Goal: Check status: Check status

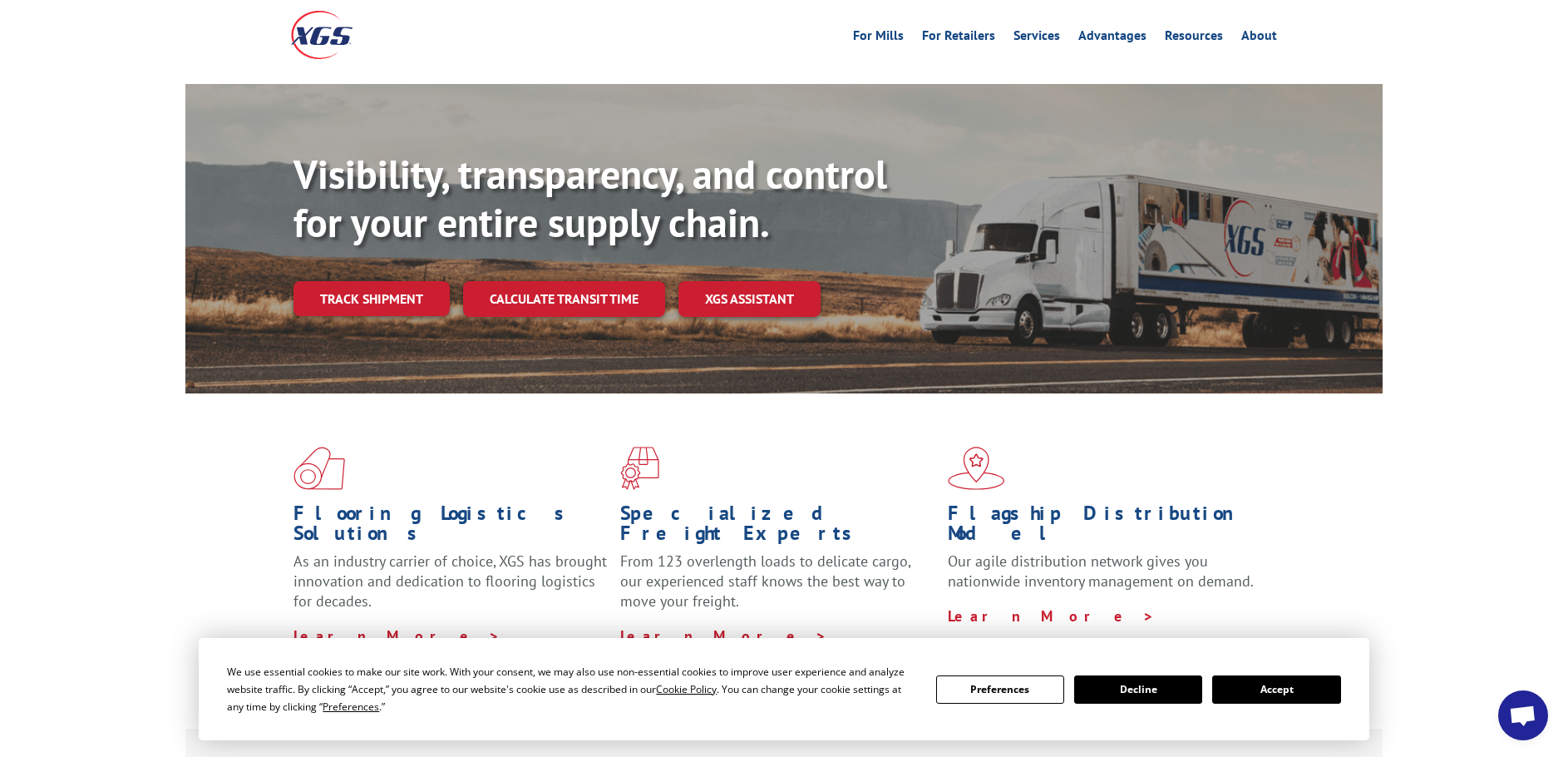
scroll to position [95, 0]
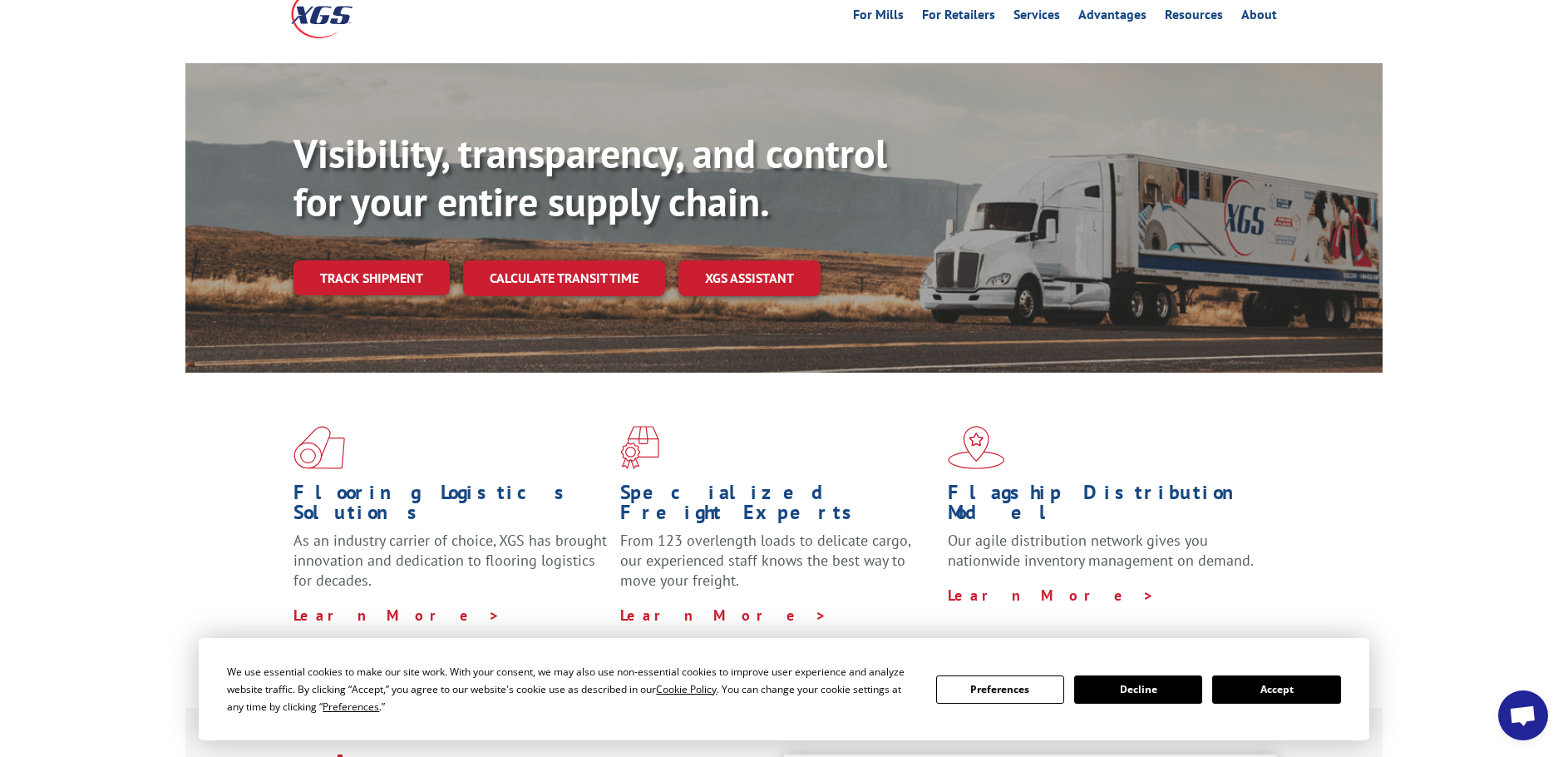
click at [1263, 661] on div "We use essential cookies to make our site work. With your consent, we may also …" at bounding box center [784, 689] width 1170 height 103
click at [1269, 698] on button "Accept" at bounding box center [1276, 689] width 128 height 29
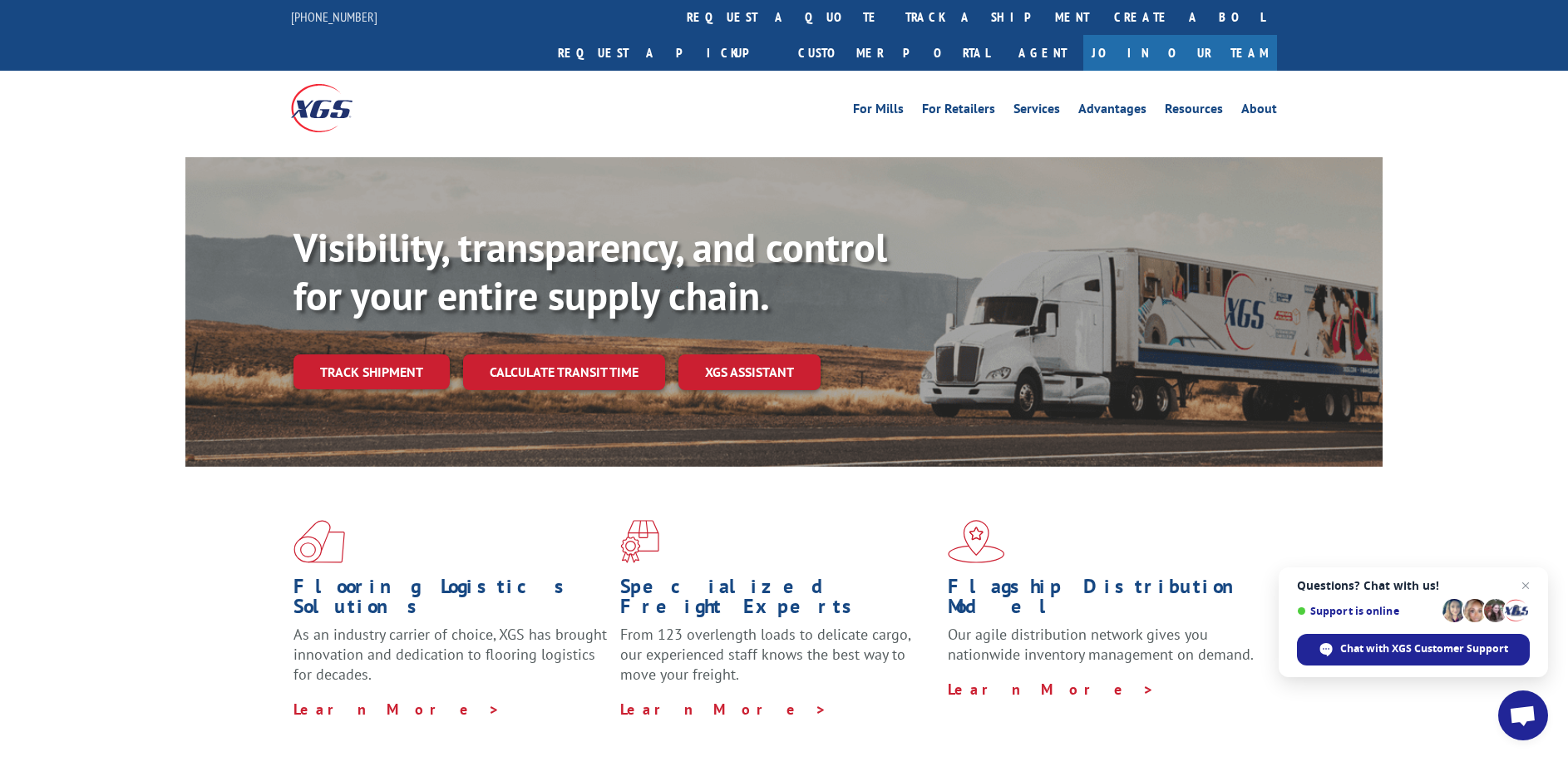
scroll to position [0, 0]
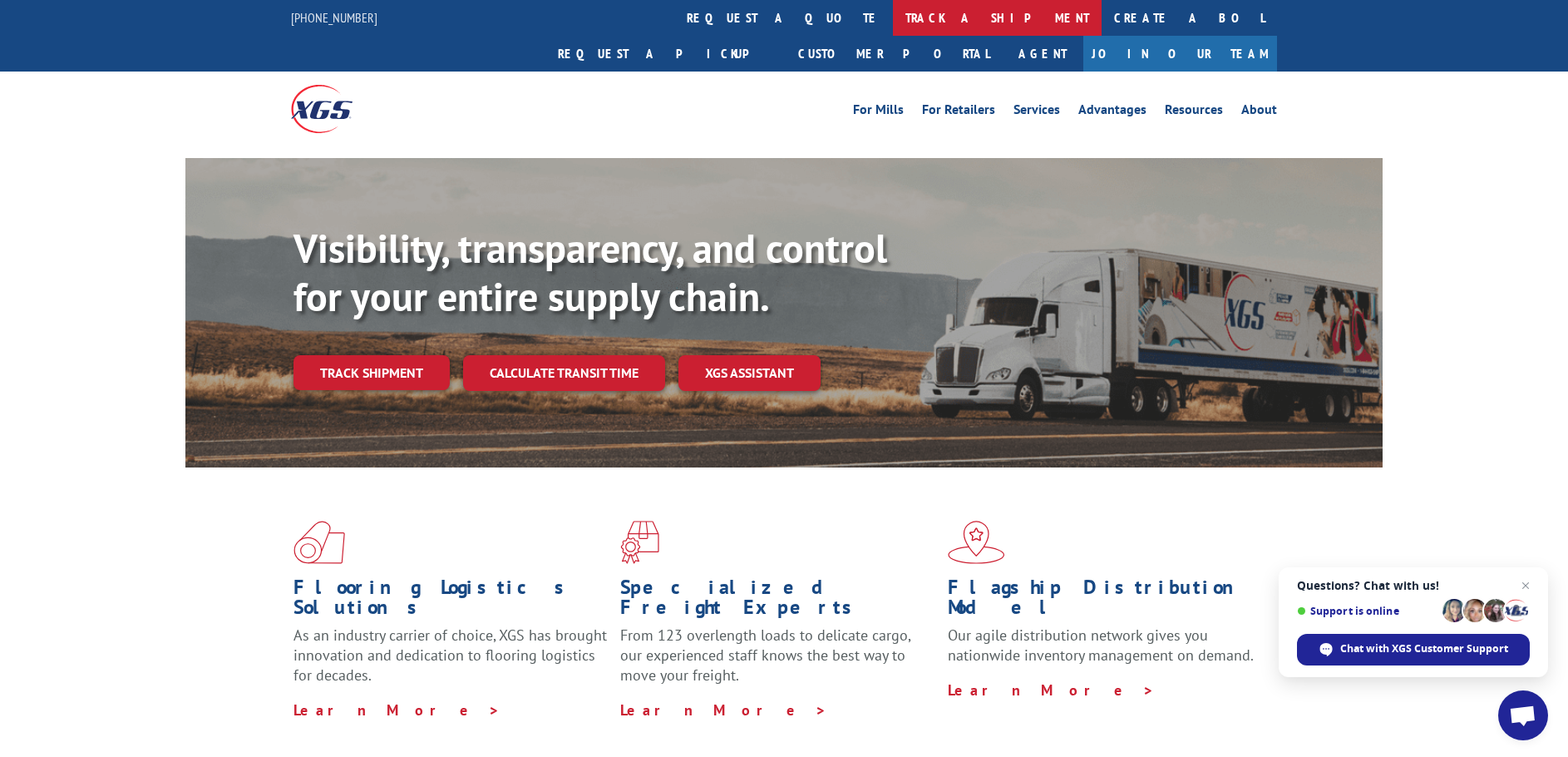
click at [893, 12] on link "track a shipment" at bounding box center [997, 18] width 208 height 36
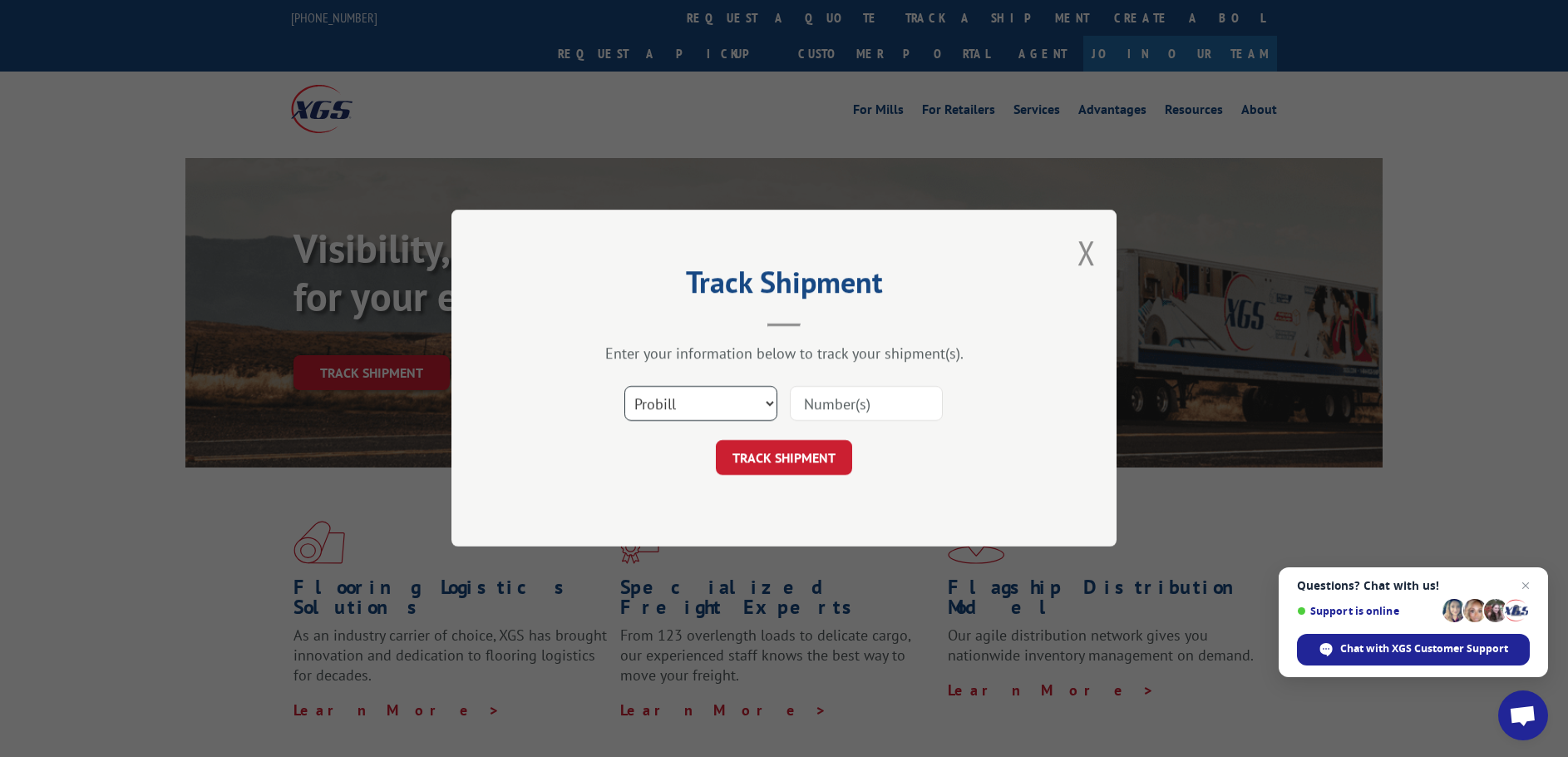
click at [758, 408] on select "Select category... Probill BOL PO" at bounding box center [701, 404] width 153 height 35
select select "po"
click at [625, 387] on select "Select category... Probill BOL PO" at bounding box center [701, 404] width 153 height 35
click at [853, 407] on input at bounding box center [865, 404] width 153 height 35
paste input "438883"
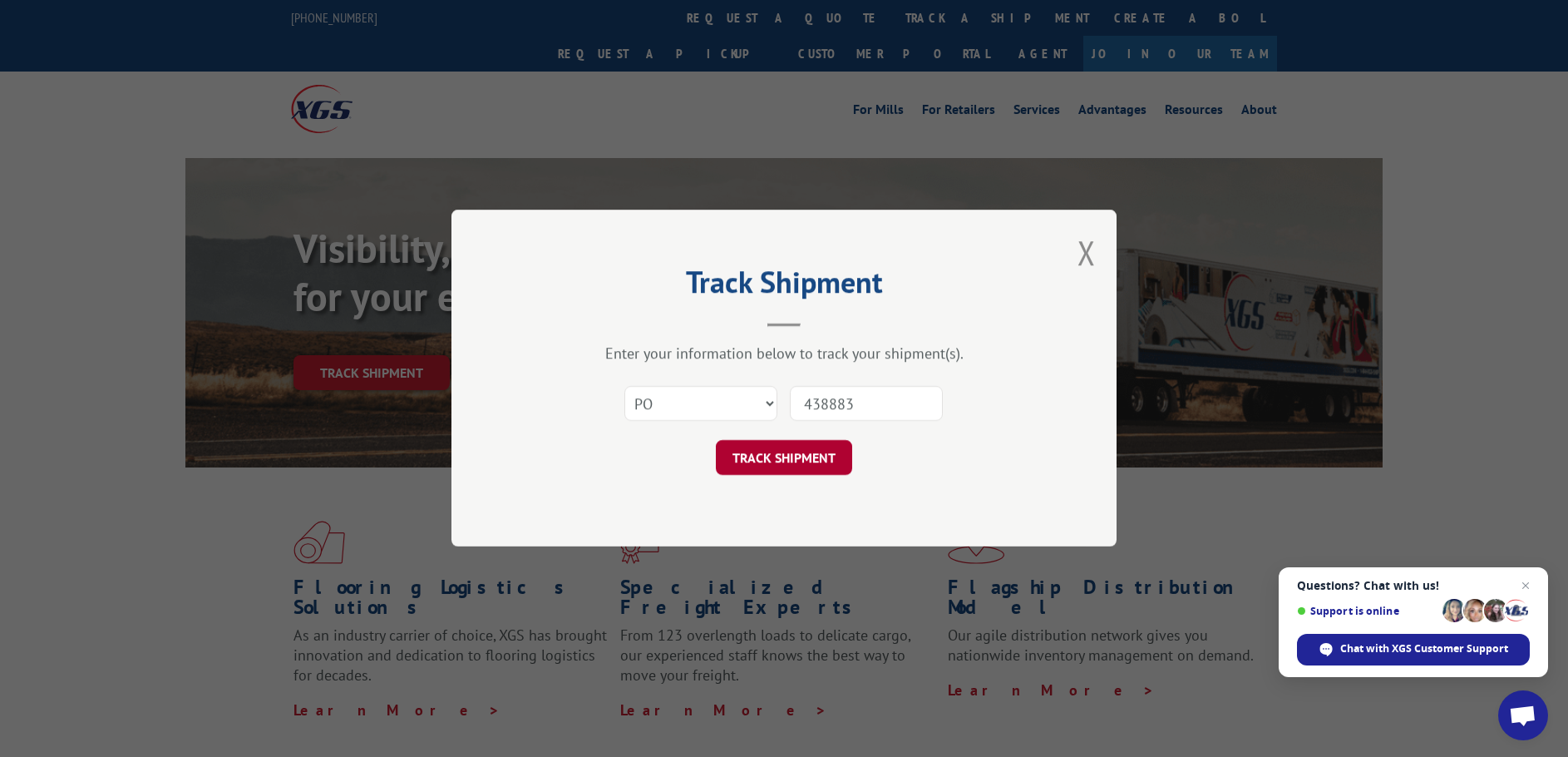
type input "438883"
click at [762, 458] on button "TRACK SHIPMENT" at bounding box center [784, 458] width 136 height 35
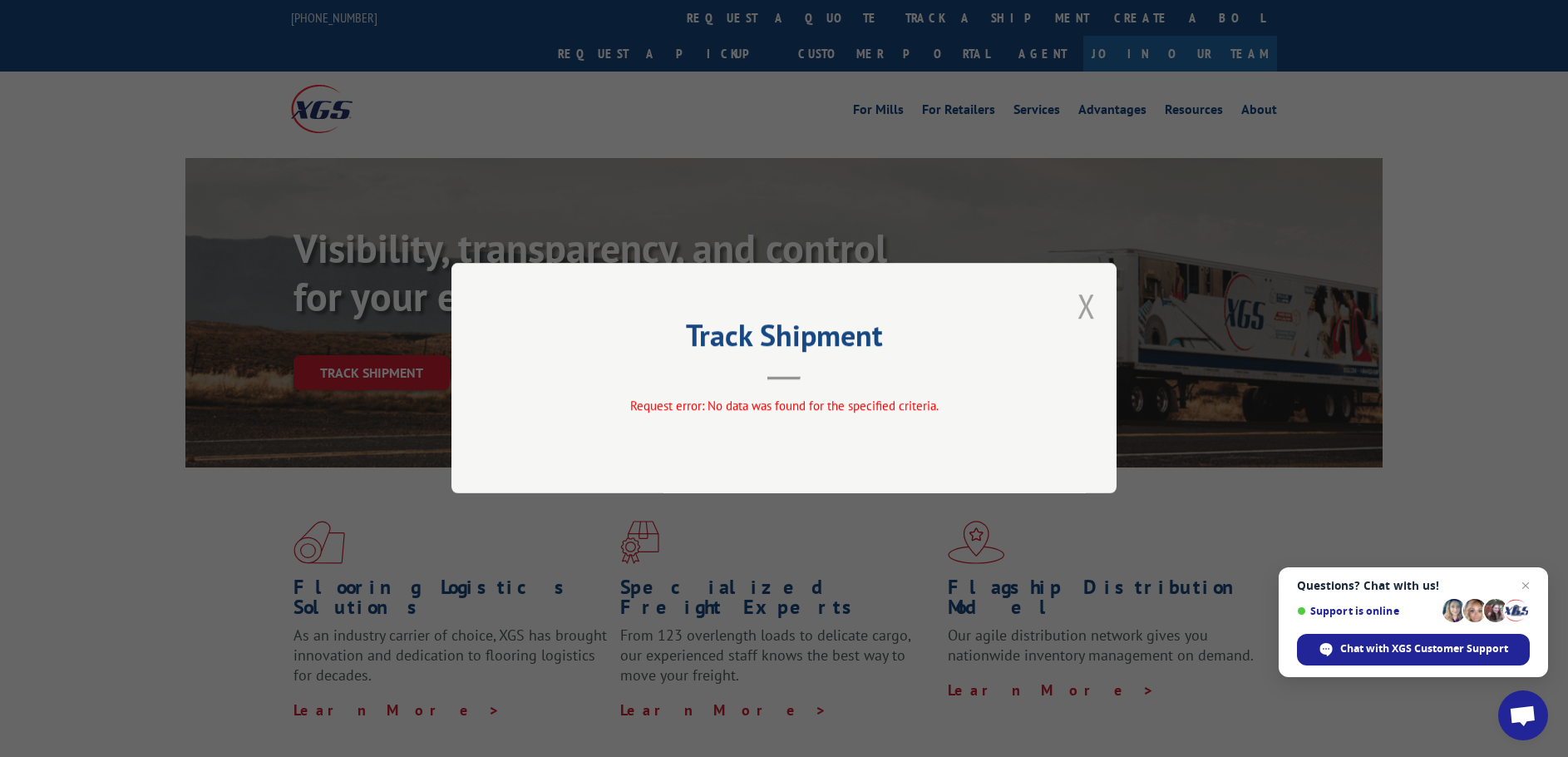
click at [1083, 309] on button "Close modal" at bounding box center [1086, 305] width 19 height 44
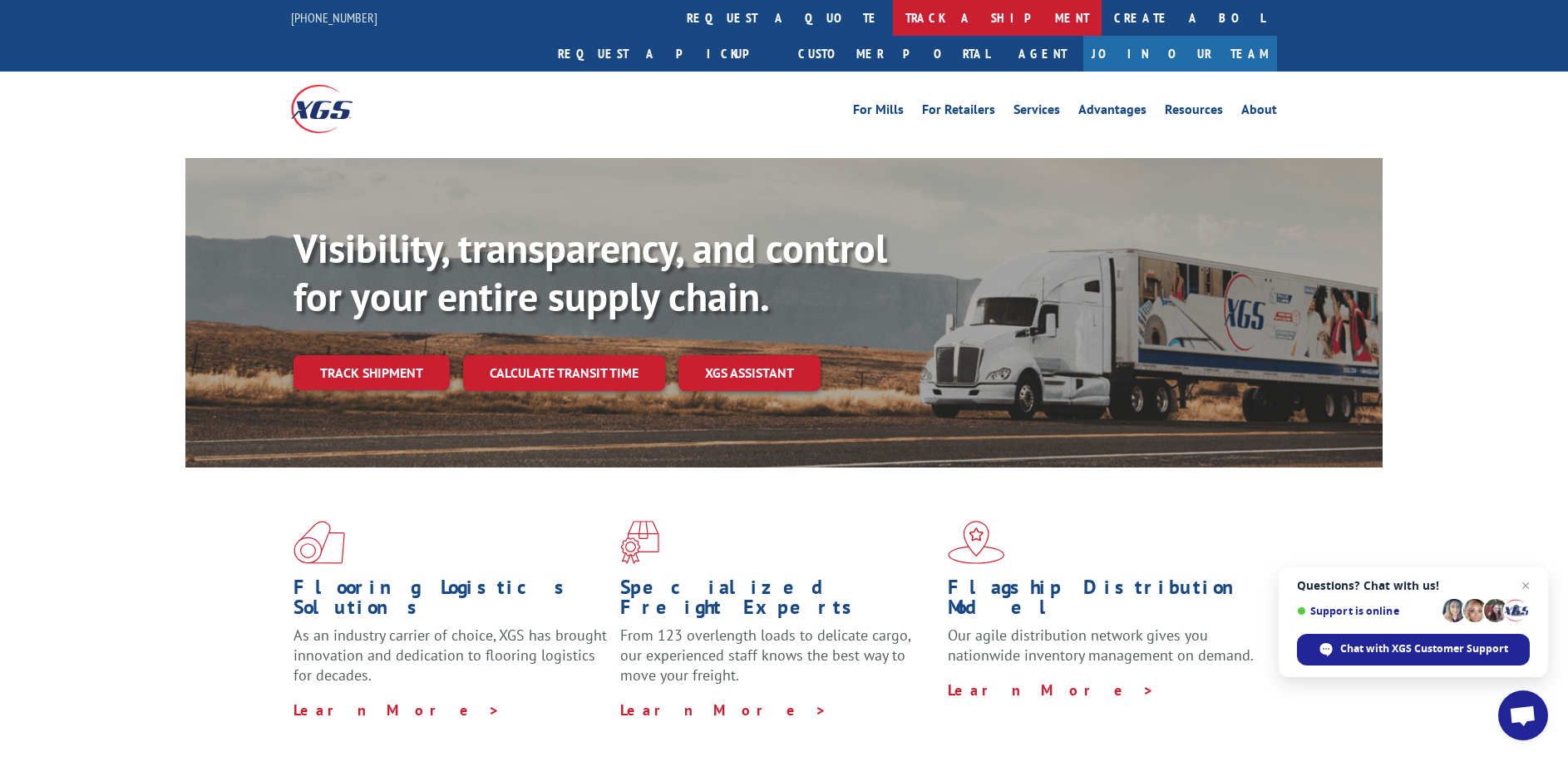
click at [893, 24] on link "track a shipment" at bounding box center [997, 18] width 208 height 36
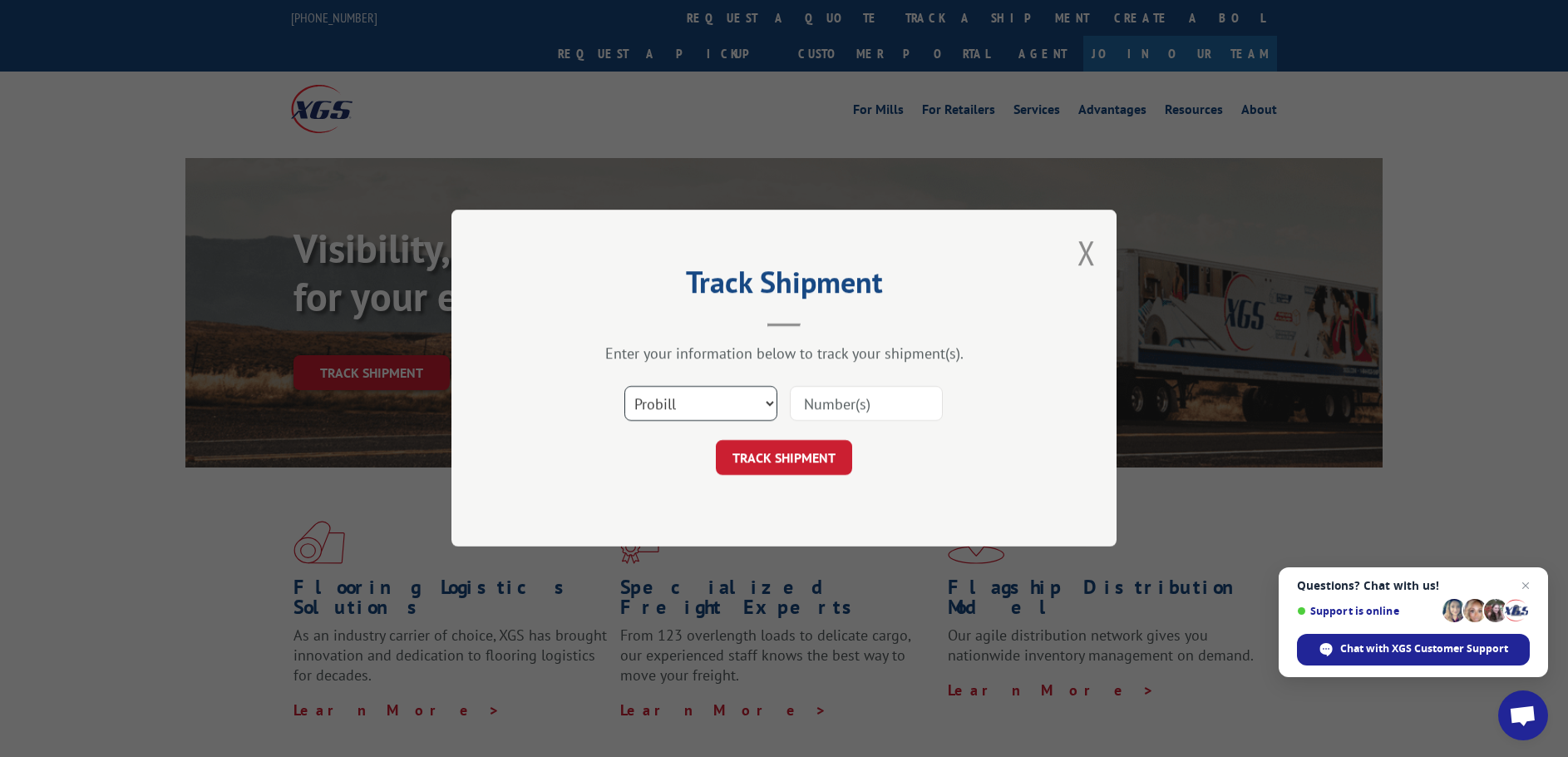
click at [721, 399] on select "Select category... Probill BOL PO" at bounding box center [701, 404] width 153 height 35
click at [625, 387] on select "Select category... Probill BOL PO" at bounding box center [701, 404] width 153 height 35
click at [705, 388] on select "Select category... Probill BOL PO" at bounding box center [701, 404] width 153 height 35
click at [625, 387] on select "Select category... Probill BOL PO" at bounding box center [701, 404] width 153 height 35
click at [1074, 252] on div "Track Shipment Enter your information below to track your shipment(s). Select c…" at bounding box center [784, 377] width 665 height 337
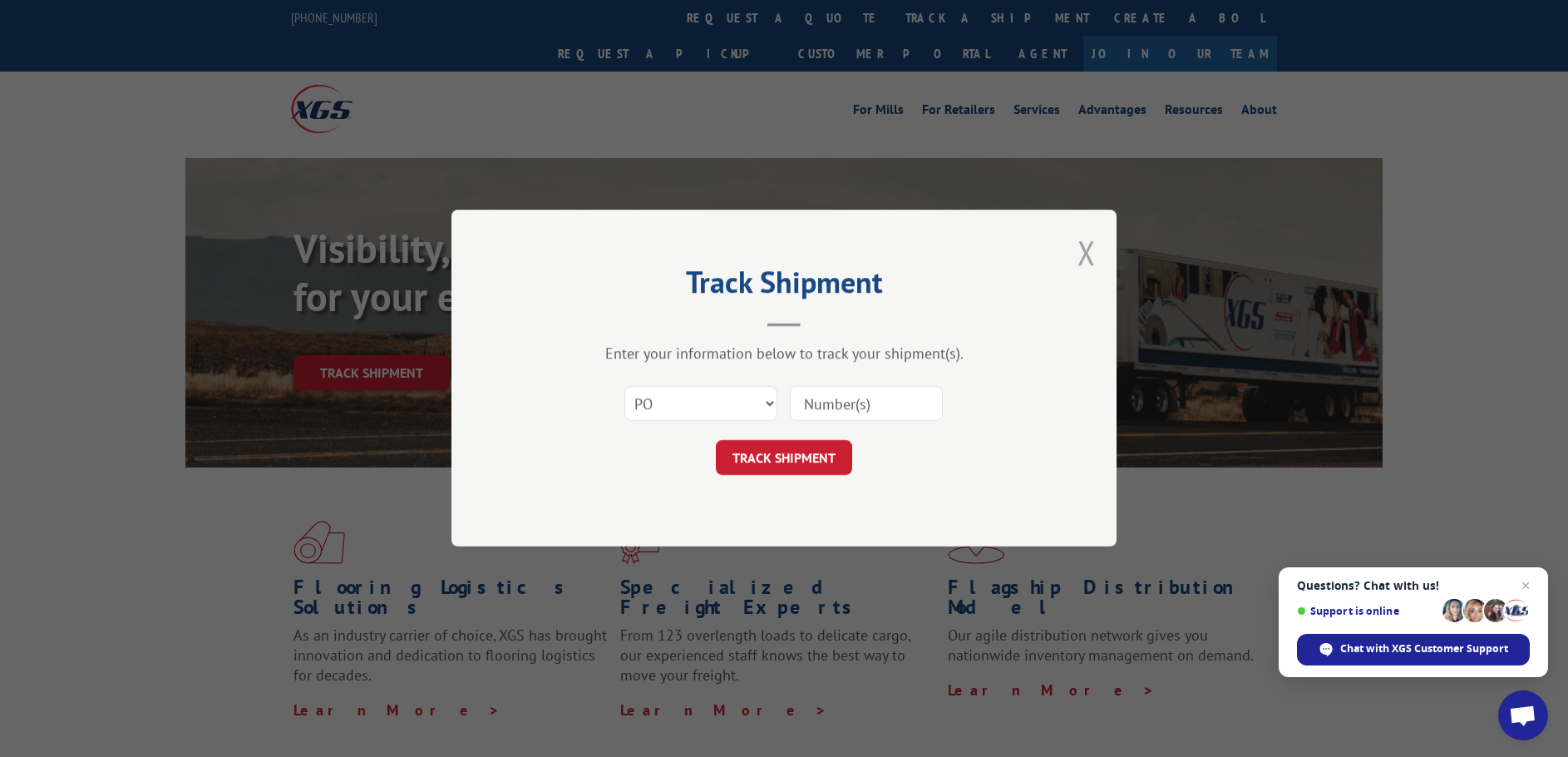
click at [1086, 240] on button "Close modal" at bounding box center [1086, 252] width 19 height 44
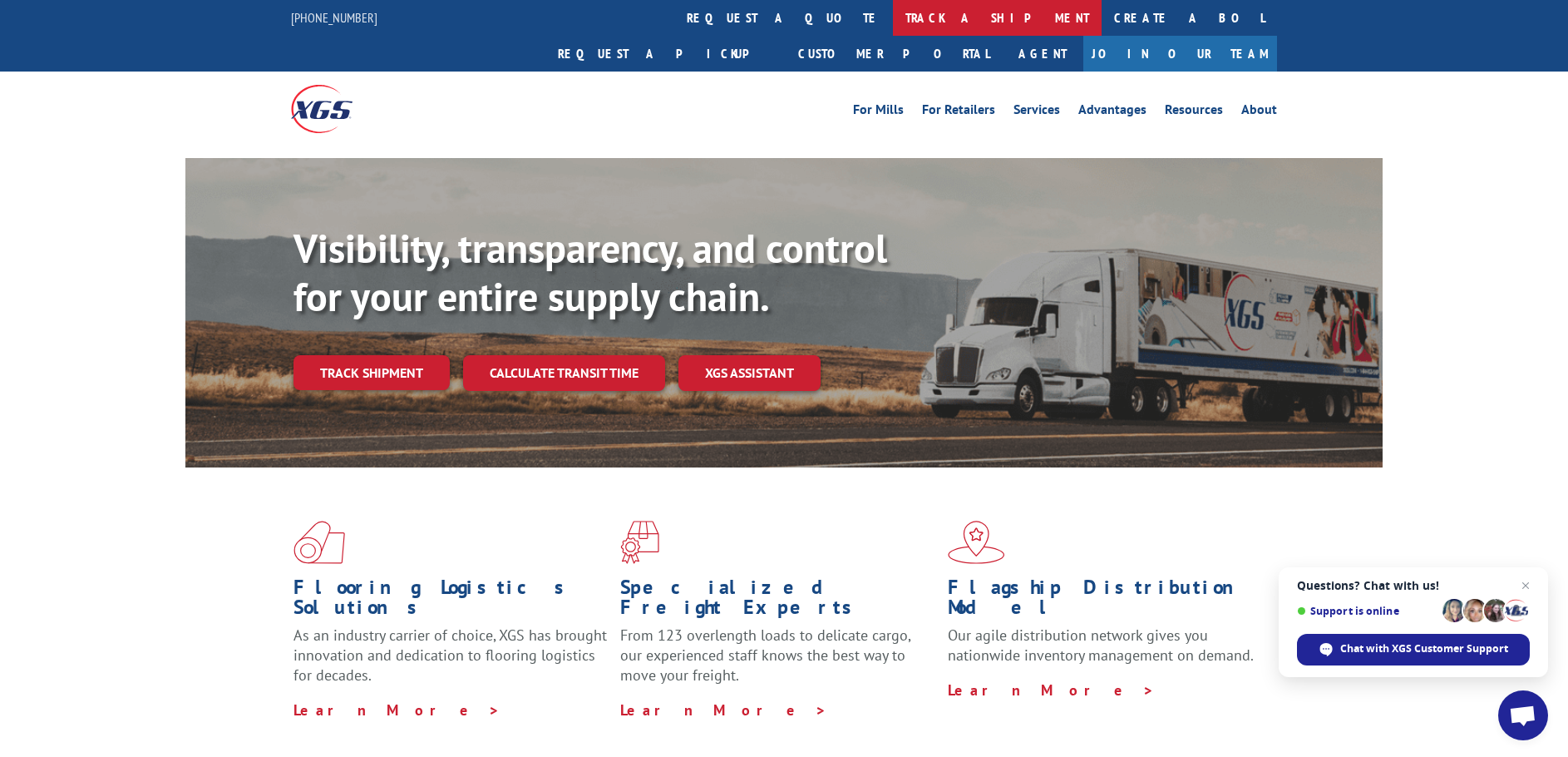
click at [893, 30] on link "track a shipment" at bounding box center [997, 18] width 208 height 36
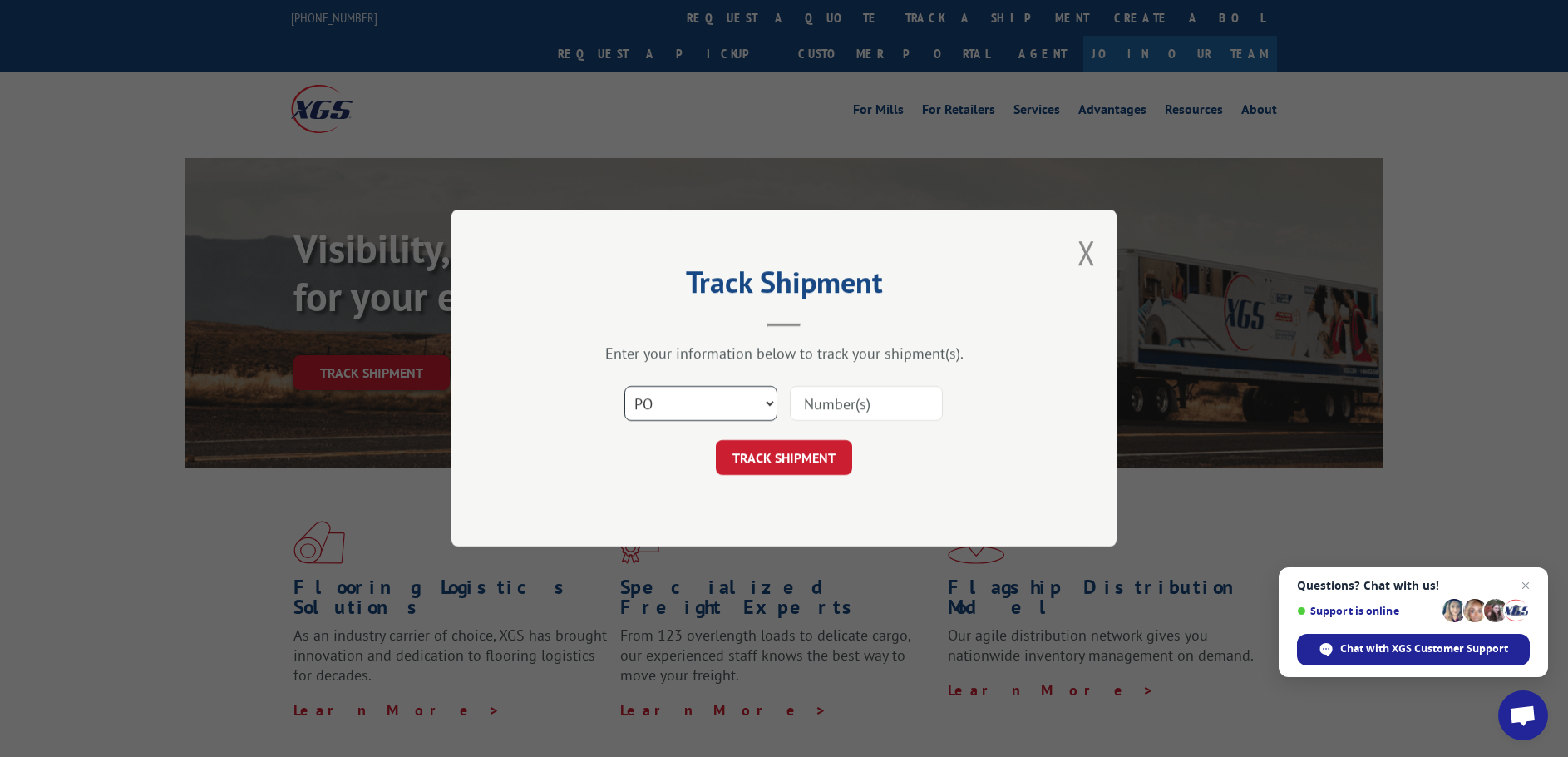
click at [736, 409] on select "Select category... Probill BOL PO" at bounding box center [701, 404] width 153 height 35
select select "bol"
click at [625, 387] on select "Select category... Probill BOL PO" at bounding box center [701, 404] width 153 height 35
click at [868, 400] on input at bounding box center [865, 404] width 153 height 35
type input "438883"
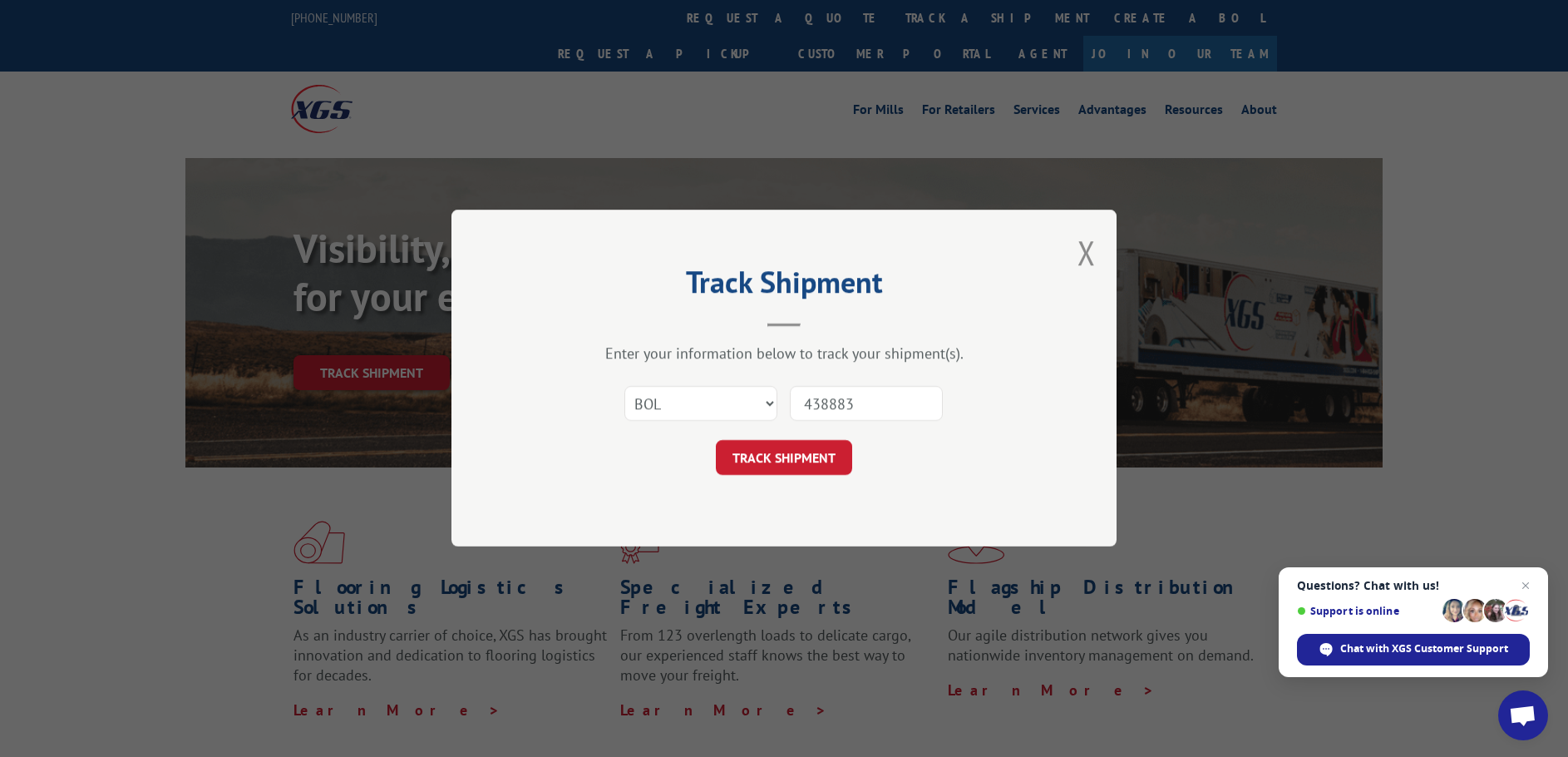
click button "TRACK SHIPMENT" at bounding box center [784, 458] width 136 height 35
